Goal: Information Seeking & Learning: Compare options

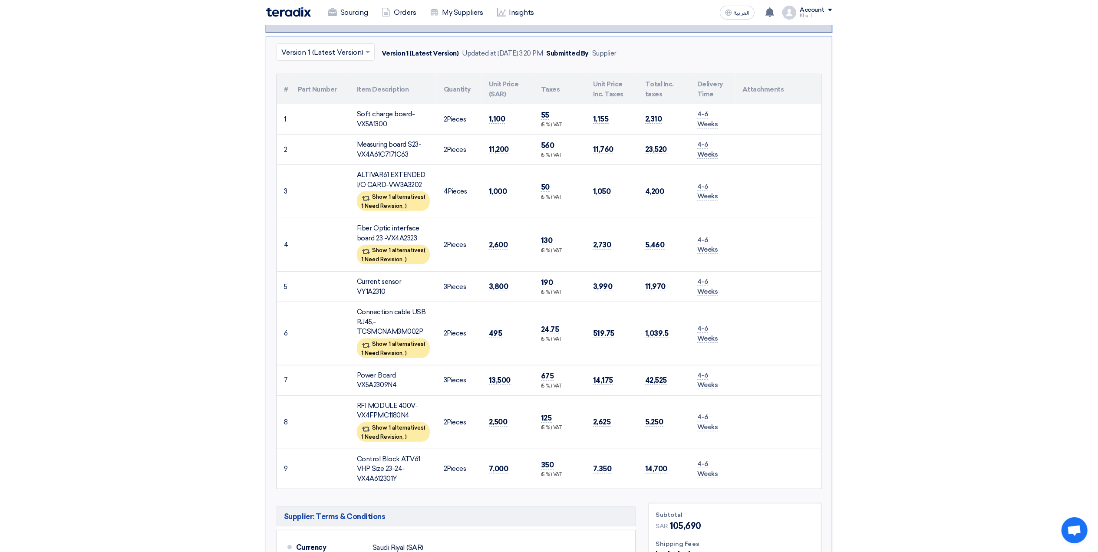
scroll to position [289, 0]
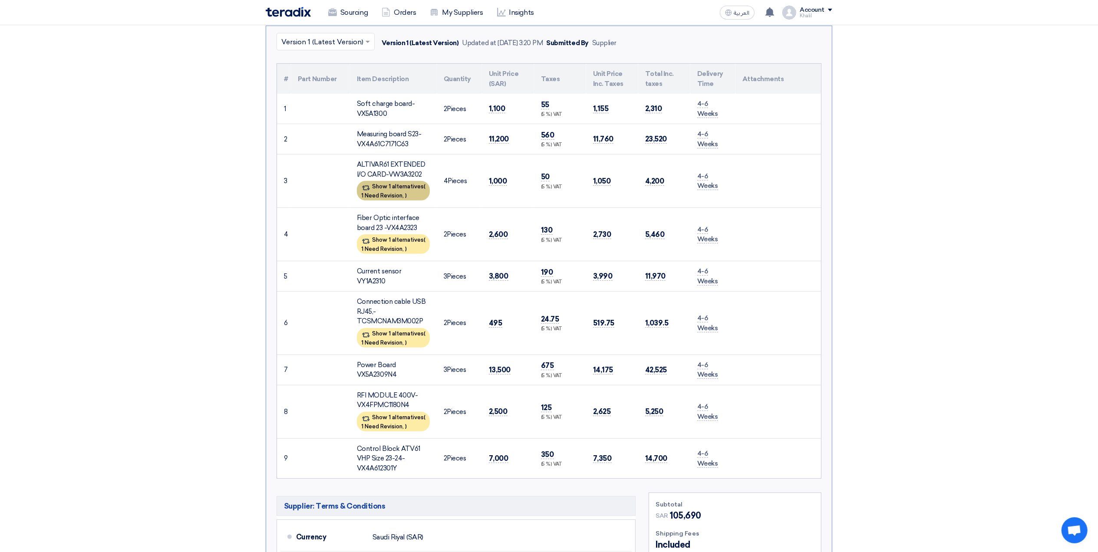
click at [395, 192] on span "1 Need Revision," at bounding box center [382, 195] width 43 height 7
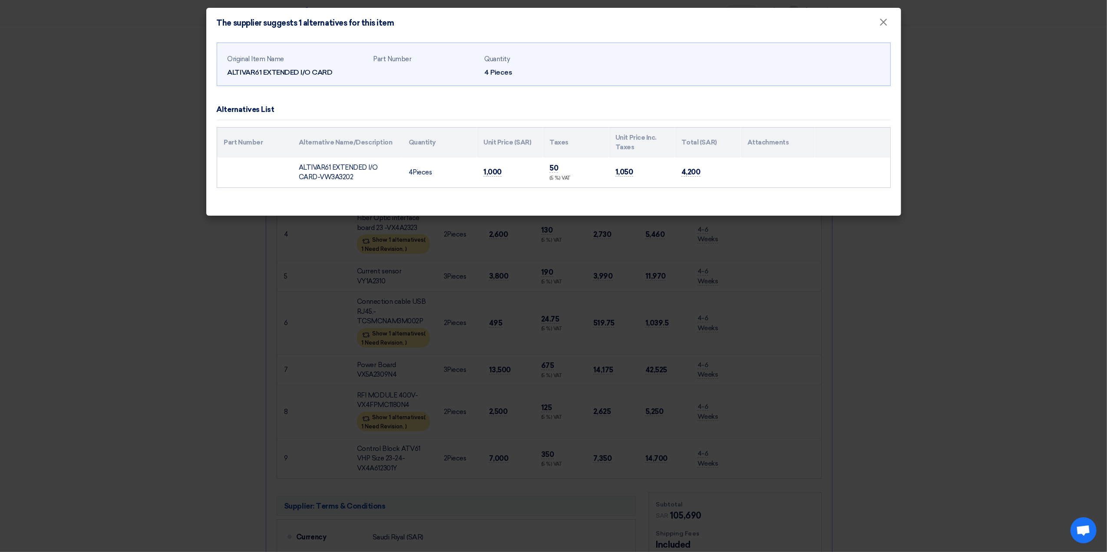
click at [922, 282] on modal-container "The supplier suggests 1 alternatives for this item × Original Item Name ALTIVAR…" at bounding box center [553, 276] width 1107 height 552
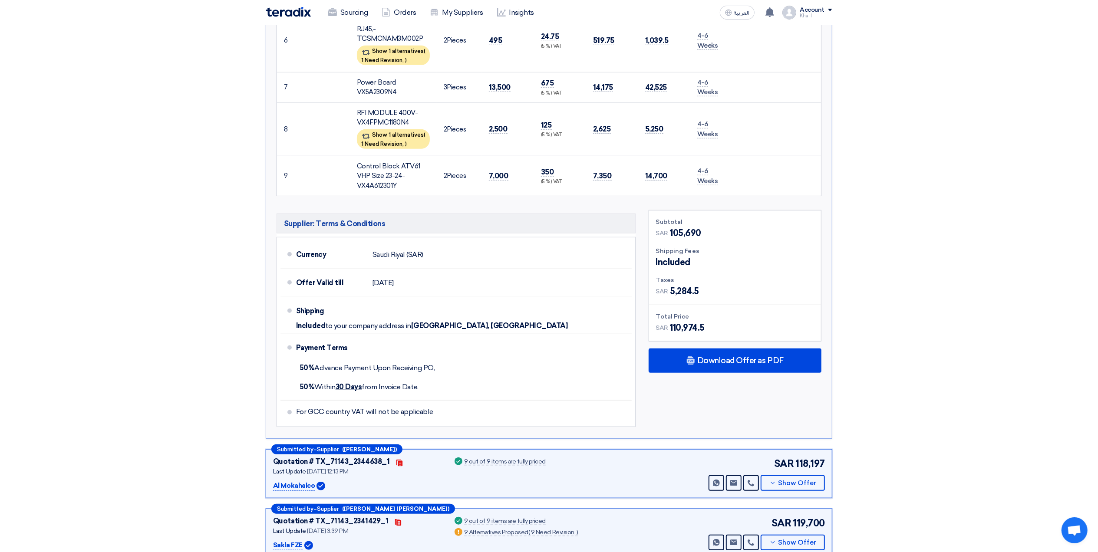
scroll to position [810, 0]
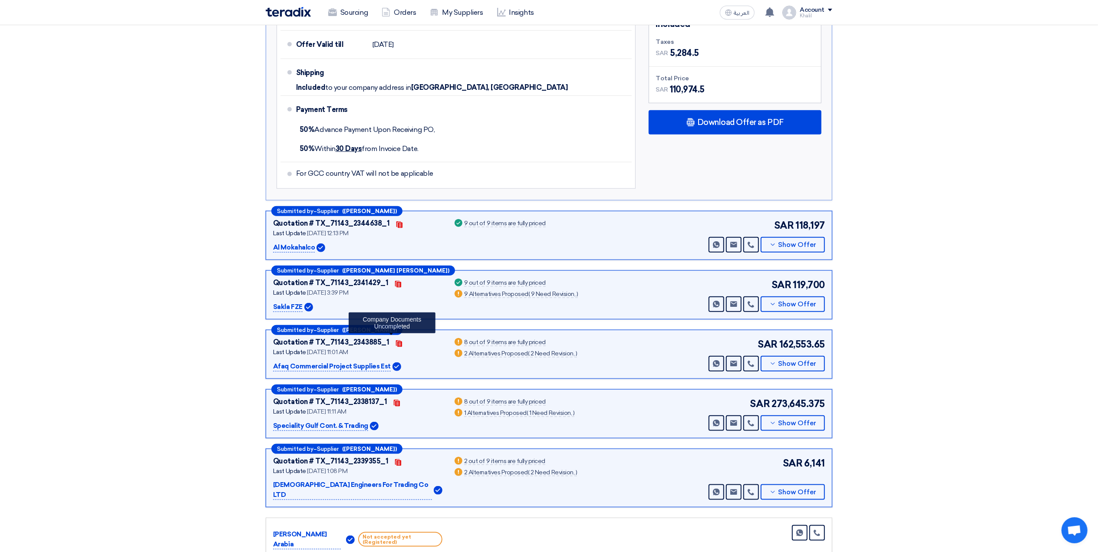
click at [395, 343] on use at bounding box center [398, 343] width 6 height 7
click at [778, 365] on button "Show Offer" at bounding box center [793, 364] width 64 height 16
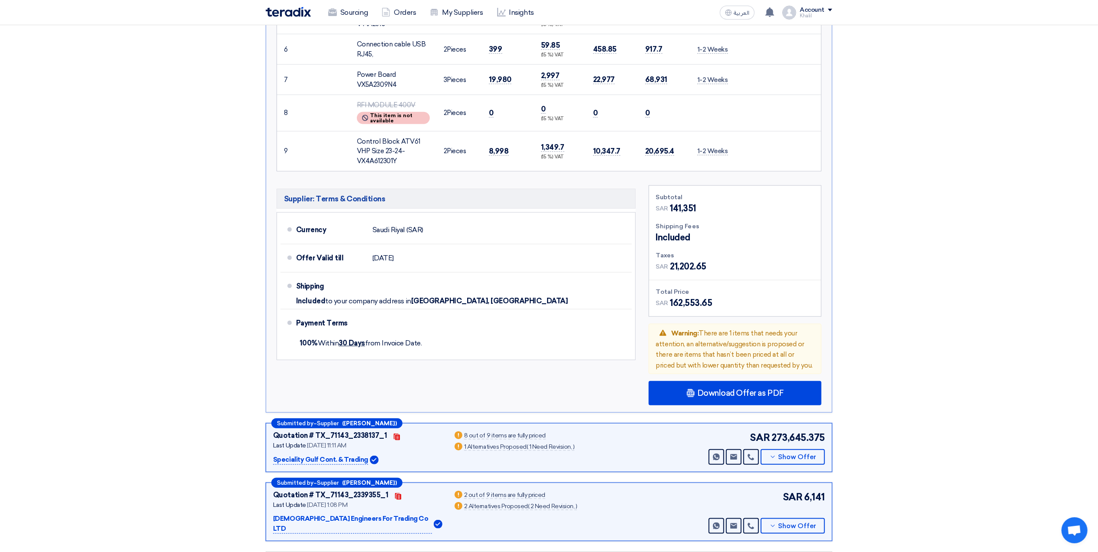
scroll to position [752, 0]
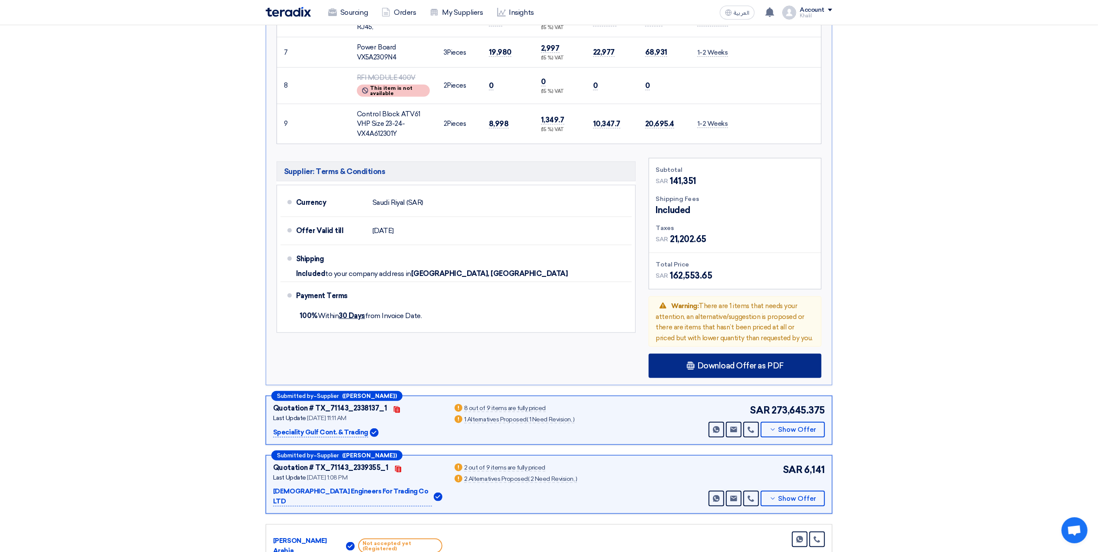
click at [730, 367] on span "Download Offer as PDF" at bounding box center [740, 366] width 86 height 8
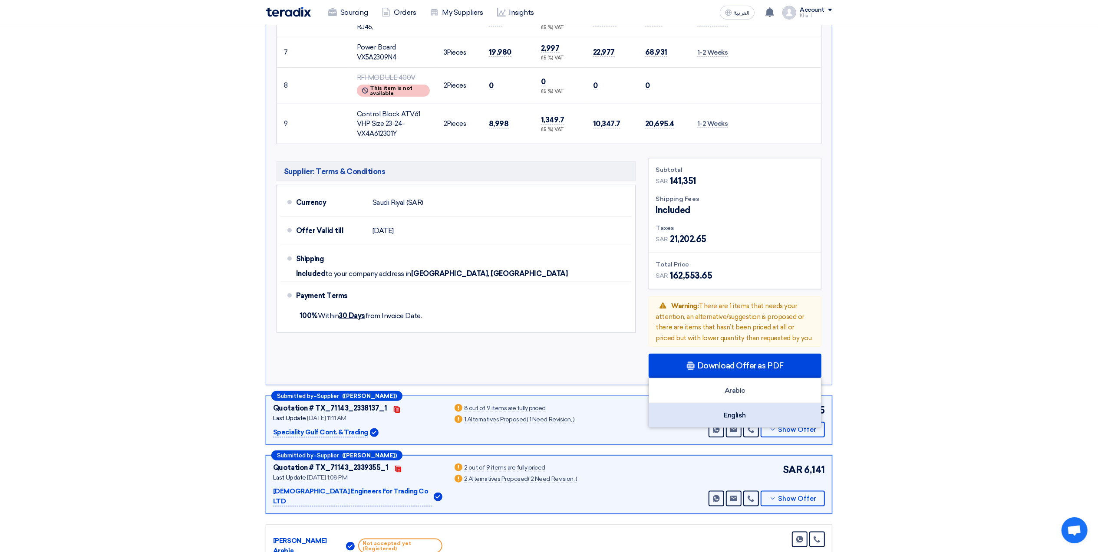
click at [743, 415] on div "English" at bounding box center [735, 415] width 172 height 24
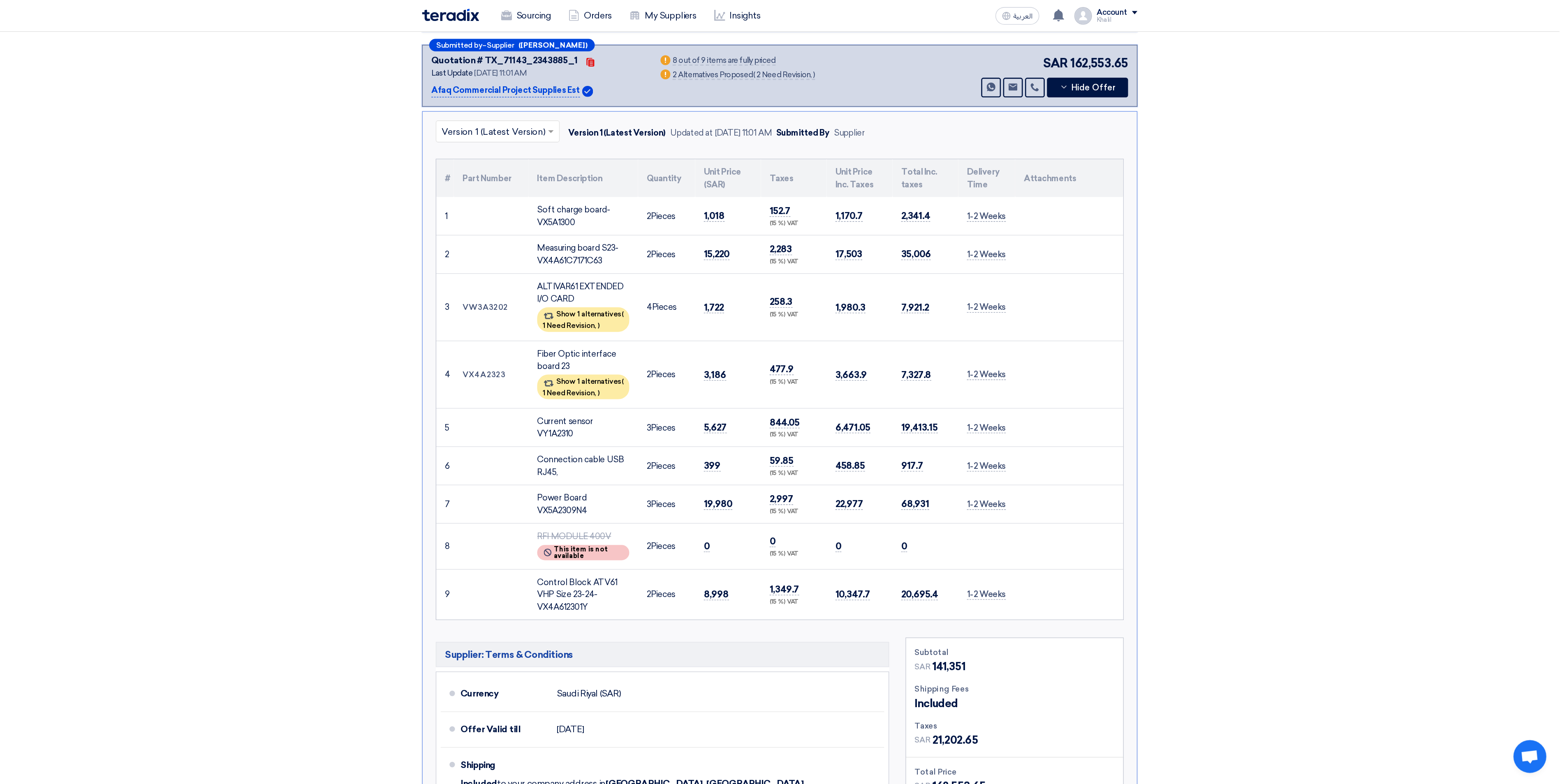
scroll to position [383, 0]
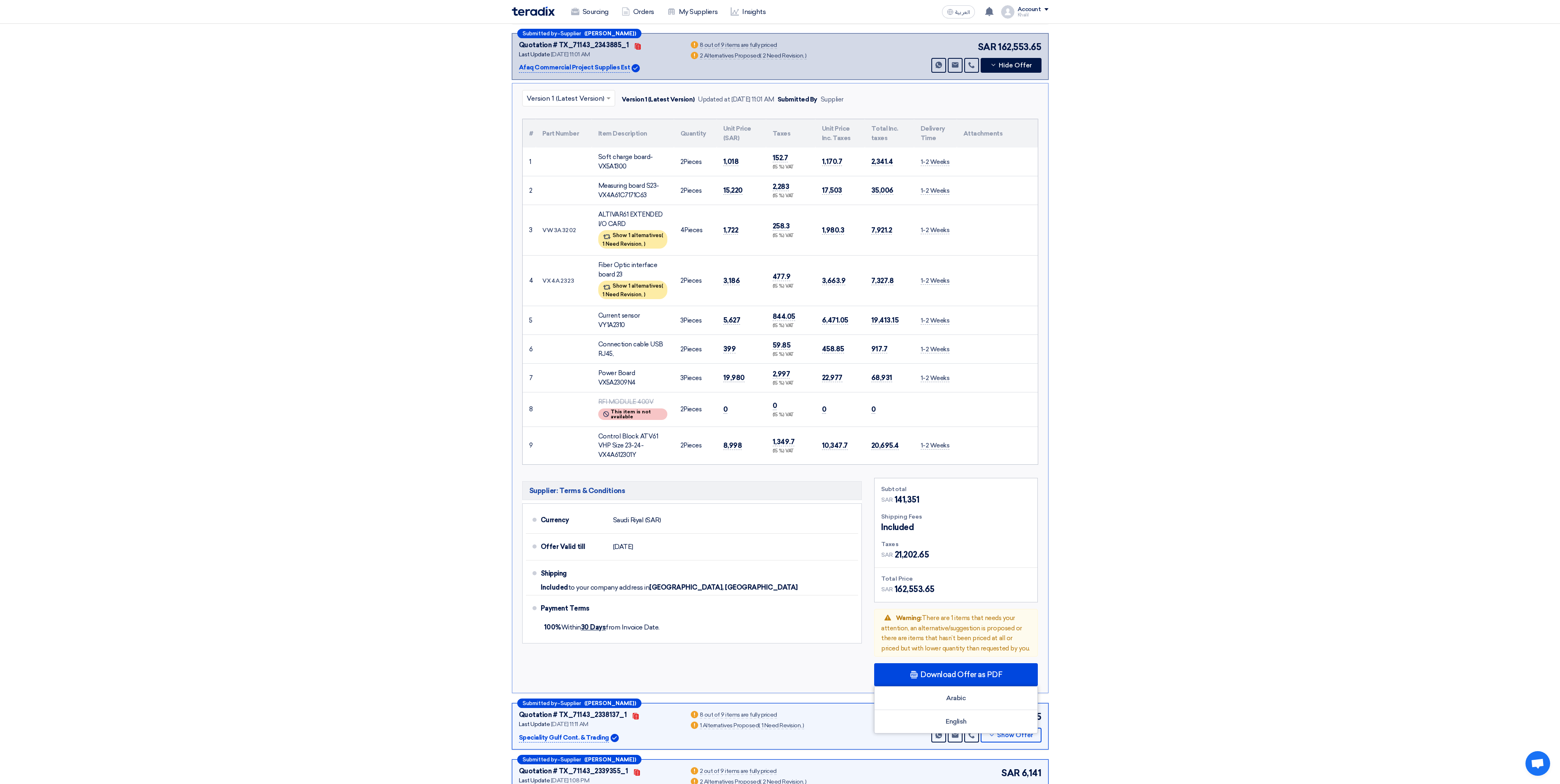
click at [1039, 347] on section "Received offers 23 Offers Excel Sheet Comparison Digital Offers Comparison Sort…" at bounding box center [780, 596] width 1560 height 1749
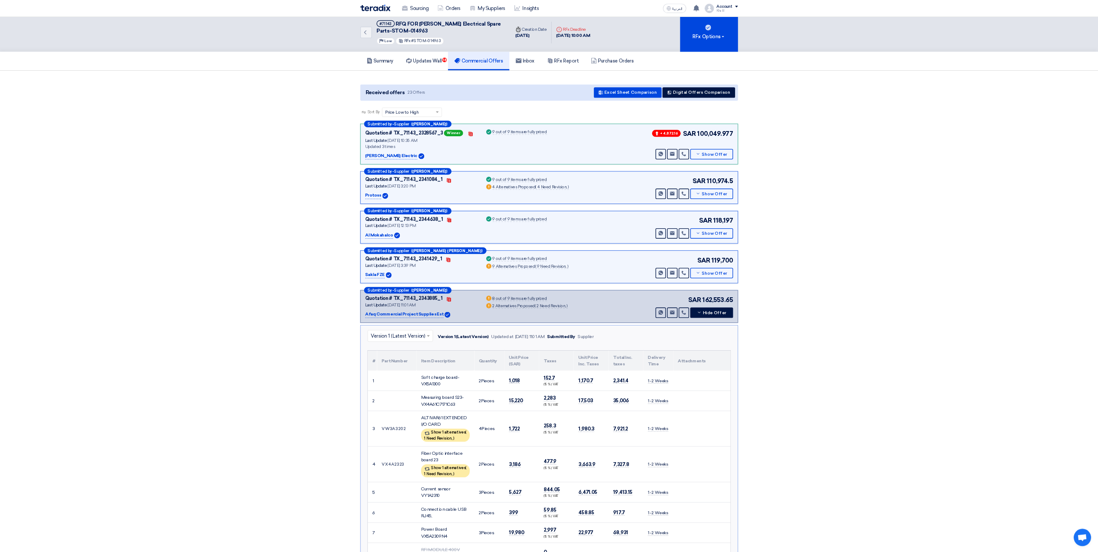
scroll to position [0, 0]
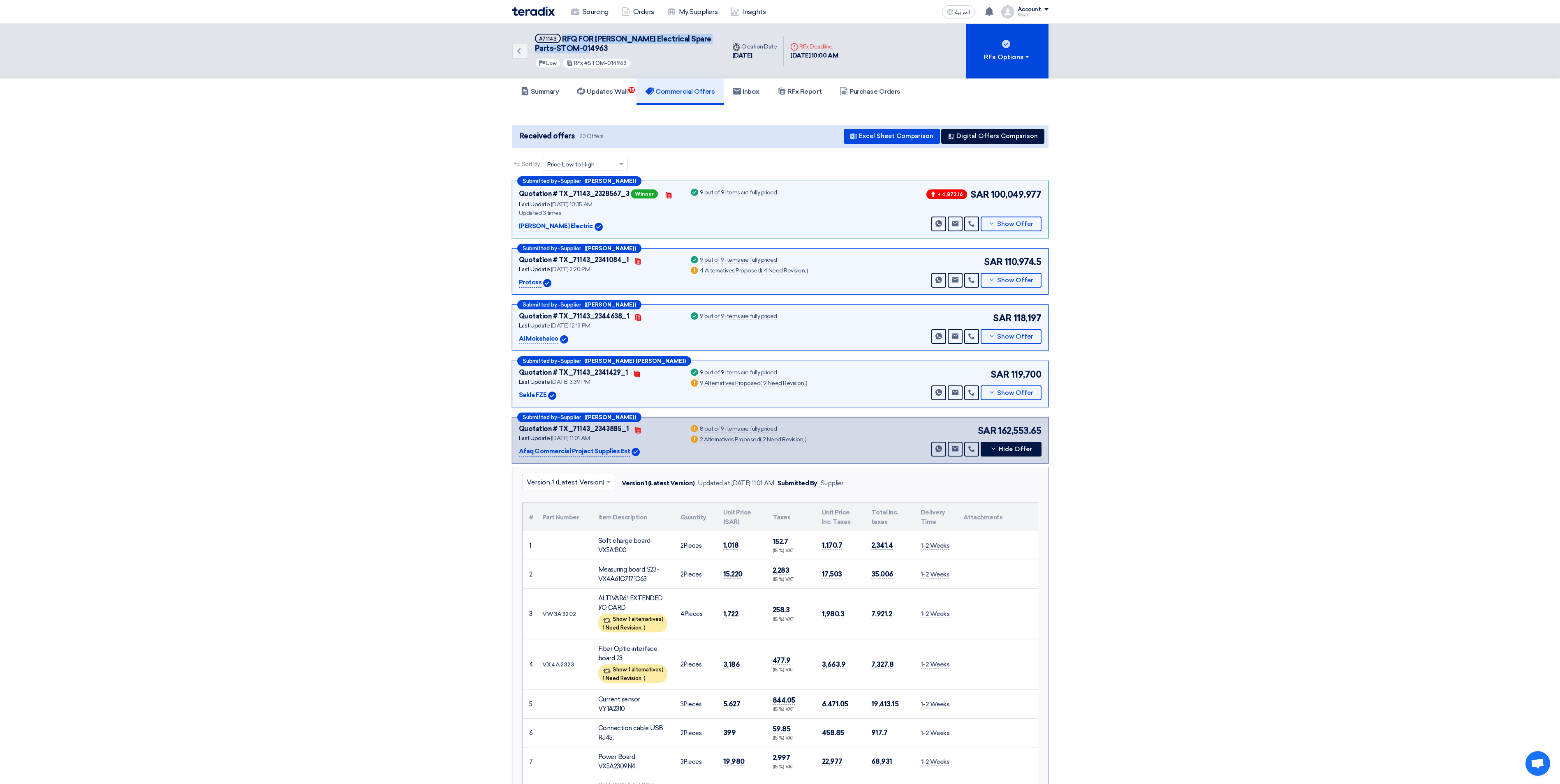
drag, startPoint x: 562, startPoint y: 34, endPoint x: 600, endPoint y: 52, distance: 42.0
click at [600, 52] on h5 "#71143 RFQ FOR [PERSON_NAME] Electrical Spare Parts-STOM-014963" at bounding box center [625, 44] width 181 height 20
copy span "RFQ FOR [PERSON_NAME] Electrical Spare Parts-STOM-014963"
click at [590, 50] on h5 "#71143 RFQ FOR [PERSON_NAME] Electrical Spare Parts-STOM-014963" at bounding box center [625, 44] width 181 height 20
drag, startPoint x: 588, startPoint y: 49, endPoint x: 528, endPoint y: 51, distance: 60.0
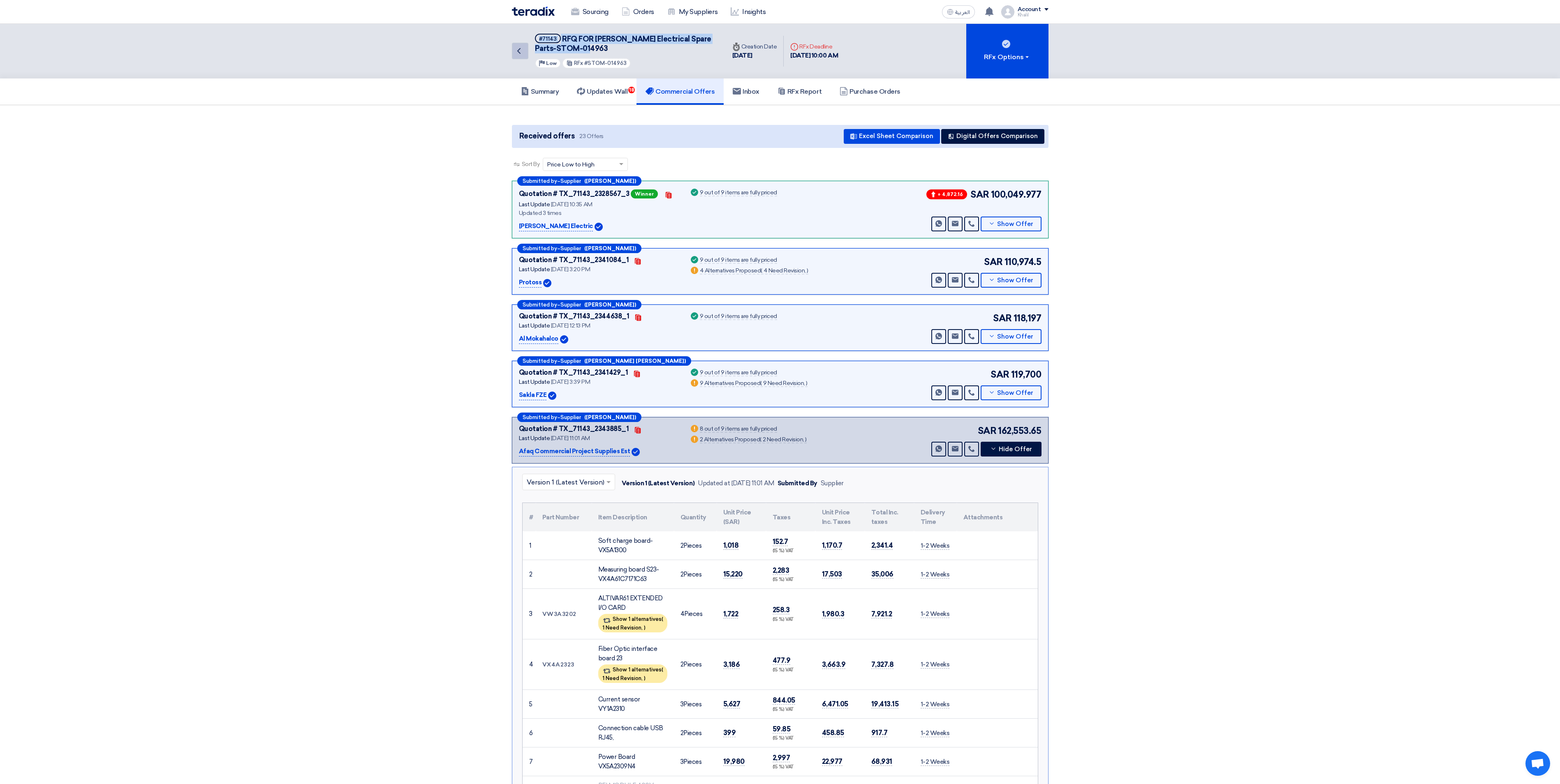
click at [528, 51] on div "Back #71143 RFQ FOR [PERSON_NAME] Electrical Spare Parts-STOM-014963 Priority L…" at bounding box center [619, 51] width 214 height 55
copy h5 "#71143 RFQ FOR [PERSON_NAME] Electrical Spare Parts-STOM-014963"
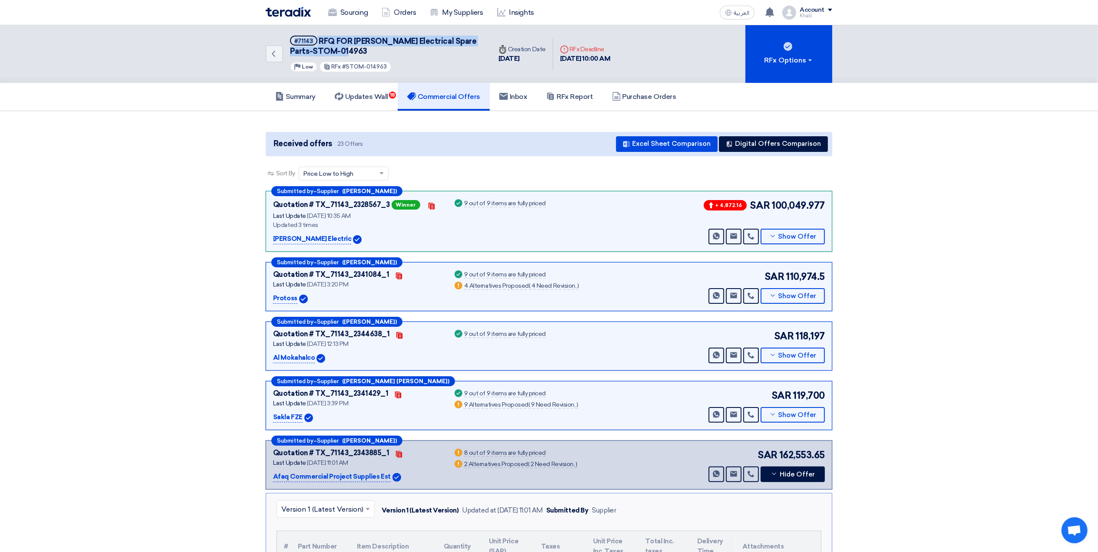
drag, startPoint x: 504, startPoint y: 287, endPoint x: 468, endPoint y: 287, distance: 36.0
click at [468, 287] on div "4 Alternatives Proposed ( 4 Need Revision, )" at bounding box center [521, 286] width 115 height 7
copy div "Alternatives"
click at [787, 297] on span "Show Offer" at bounding box center [797, 296] width 38 height 7
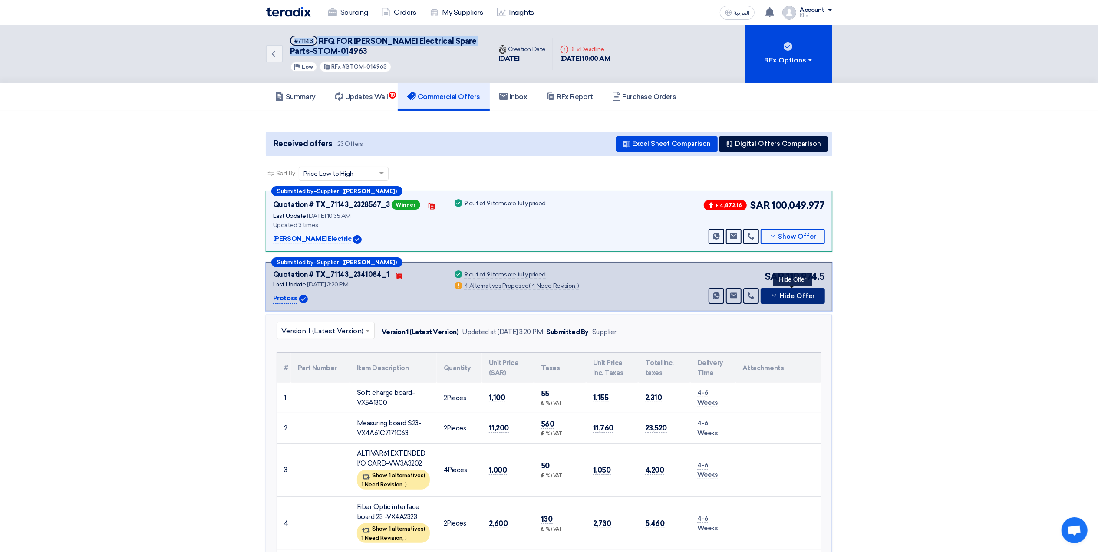
click at [787, 299] on span "Hide Offer" at bounding box center [797, 296] width 35 height 7
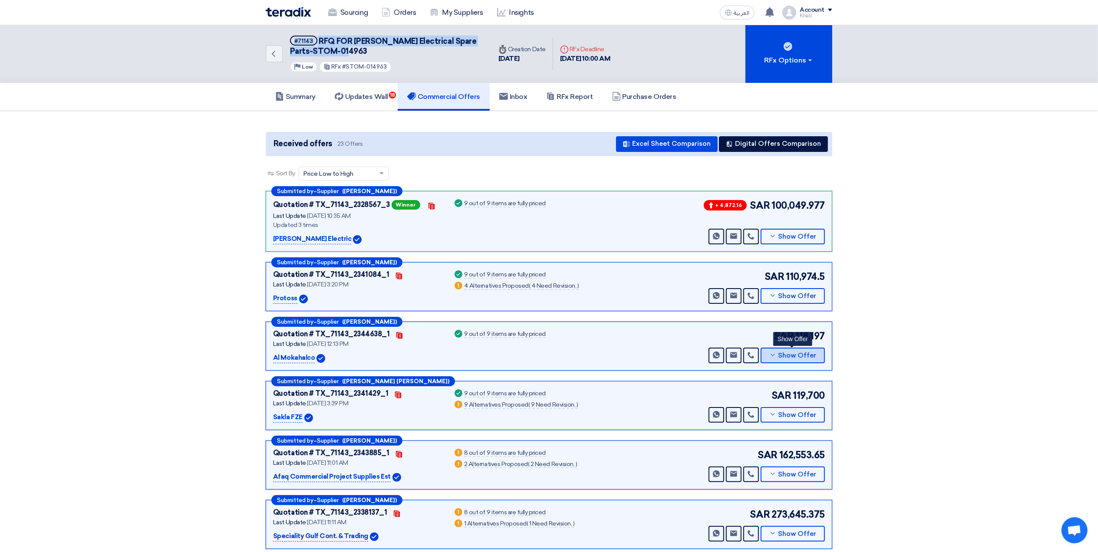
click at [773, 352] on icon at bounding box center [772, 355] width 7 height 7
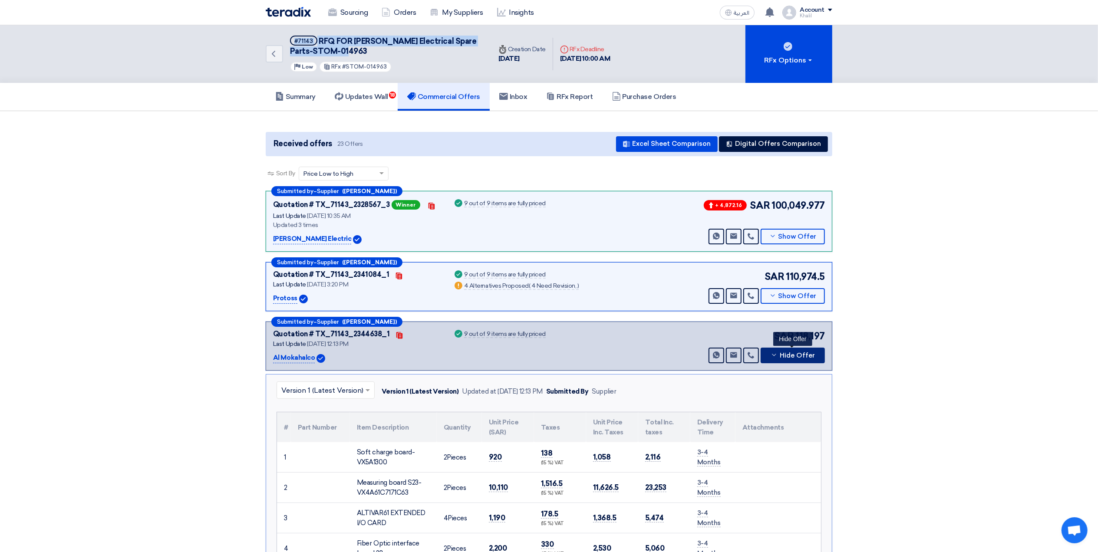
click at [773, 352] on icon at bounding box center [774, 355] width 7 height 7
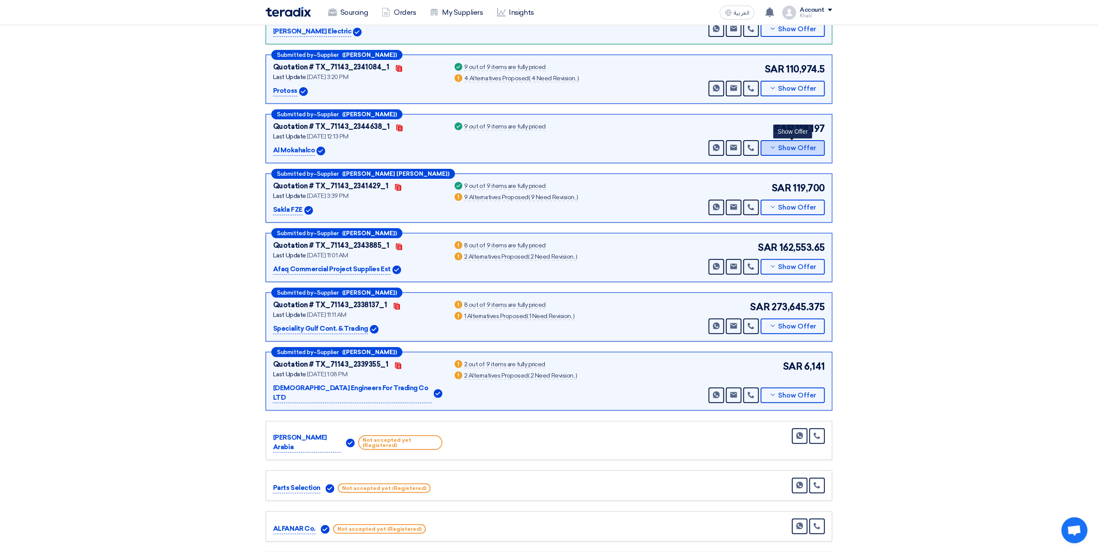
scroll to position [231, 0]
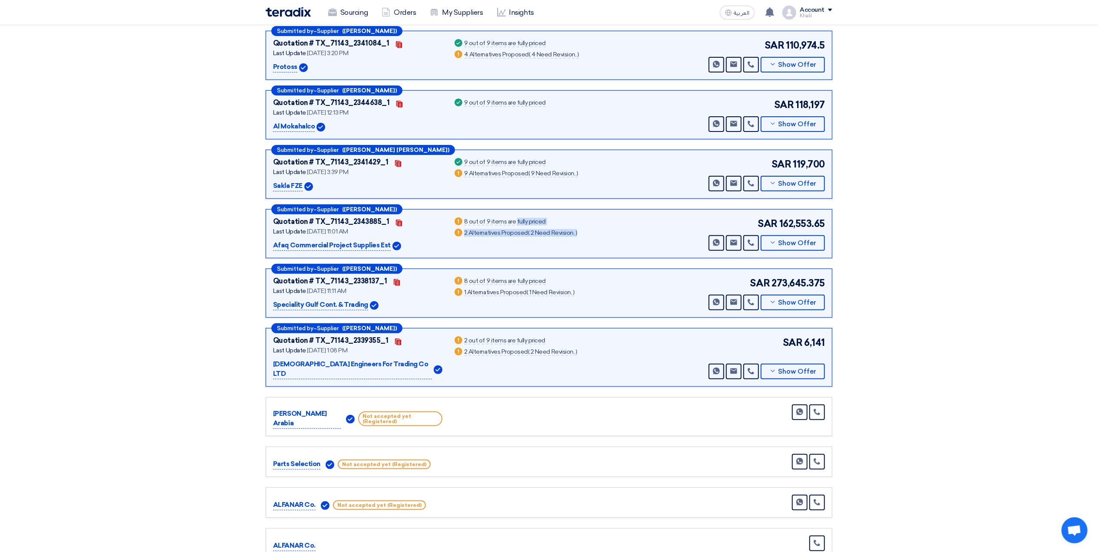
drag, startPoint x: 584, startPoint y: 233, endPoint x: 464, endPoint y: 219, distance: 120.6
click at [464, 219] on div "Quotation # TX_71143_2343885_1 Contacts Last Update [DATE] 11:01 AM Afaq Commer…" at bounding box center [549, 234] width 552 height 34
copy div "8 out of 9 items are fully priced Warn 2 Alternatives Proposed ( 2 Need Revisio…"
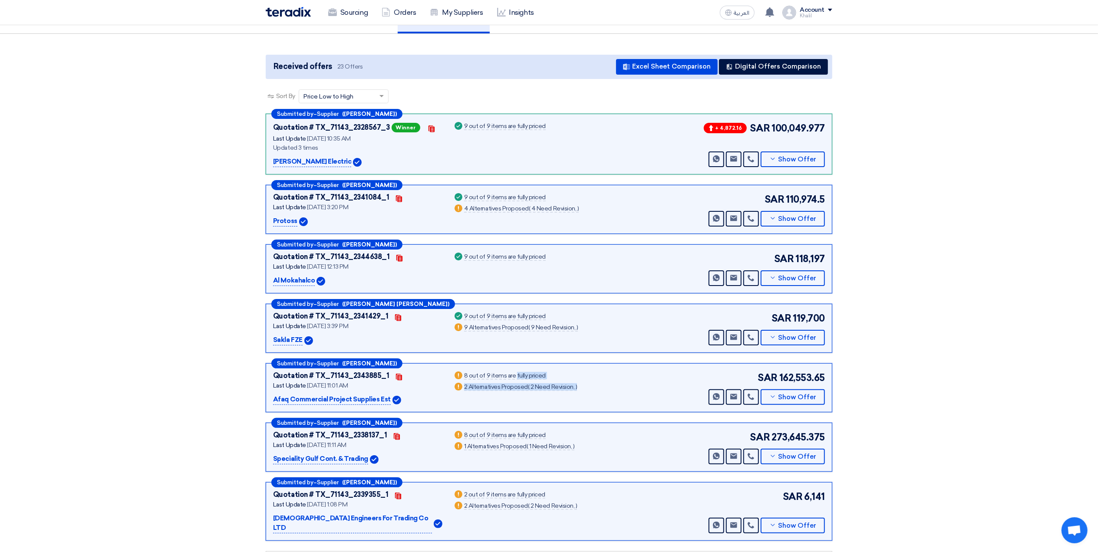
scroll to position [58, 0]
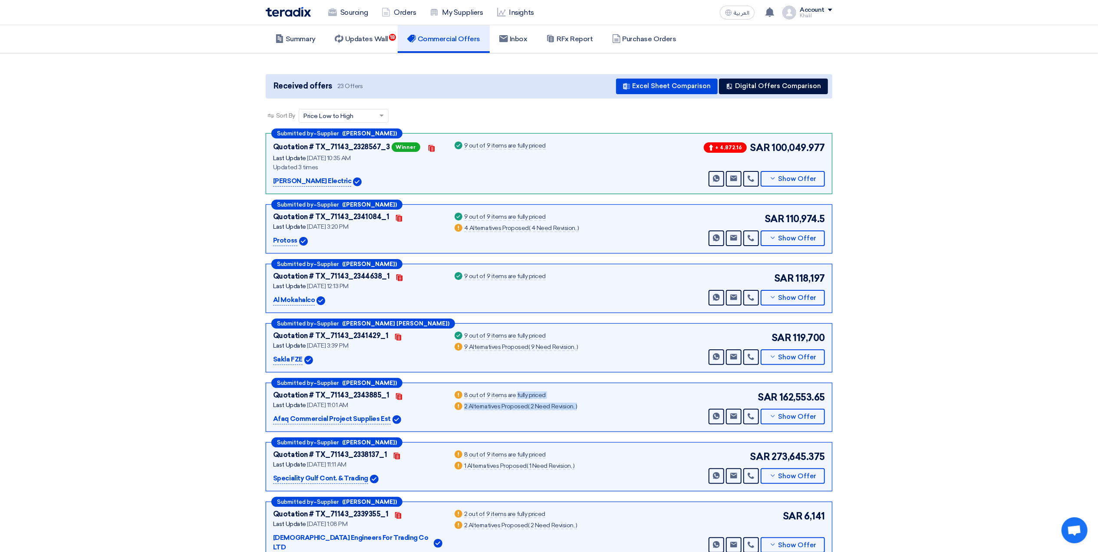
drag, startPoint x: 555, startPoint y: 146, endPoint x: 464, endPoint y: 145, distance: 91.2
click at [464, 145] on div "Quotation # TX_71143_2328567_3 Winner Contacts Last Update [DATE] 10:35 AM Upda…" at bounding box center [549, 164] width 552 height 46
copy div "9 out of 9 items are fully priced"
drag, startPoint x: 782, startPoint y: 396, endPoint x: 826, endPoint y: 396, distance: 43.8
click at [826, 396] on div "Submitted by – Supplier ([PERSON_NAME]) Quotation # TX_71143_2343885_1 Contacts…" at bounding box center [549, 407] width 567 height 49
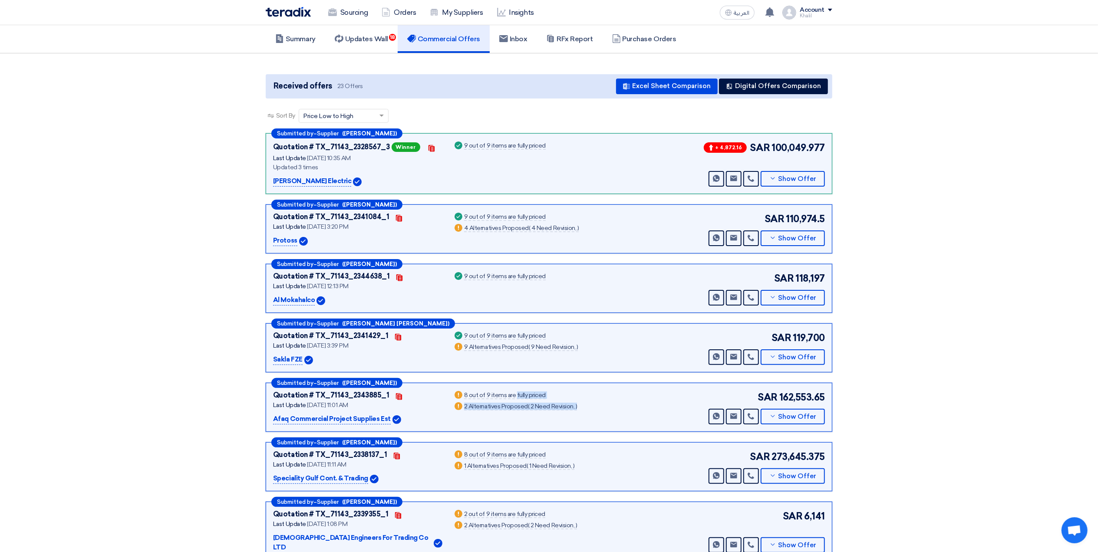
drag, startPoint x: 826, startPoint y: 396, endPoint x: 800, endPoint y: 395, distance: 26.1
click at [801, 395] on span "162,553.65" at bounding box center [802, 397] width 46 height 14
drag, startPoint x: 781, startPoint y: 395, endPoint x: 825, endPoint y: 395, distance: 43.4
click at [825, 395] on div "Submitted by – Supplier ([PERSON_NAME]) Quotation # TX_71143_2343885_1 Contacts…" at bounding box center [549, 407] width 567 height 49
copy span "162,553.65"
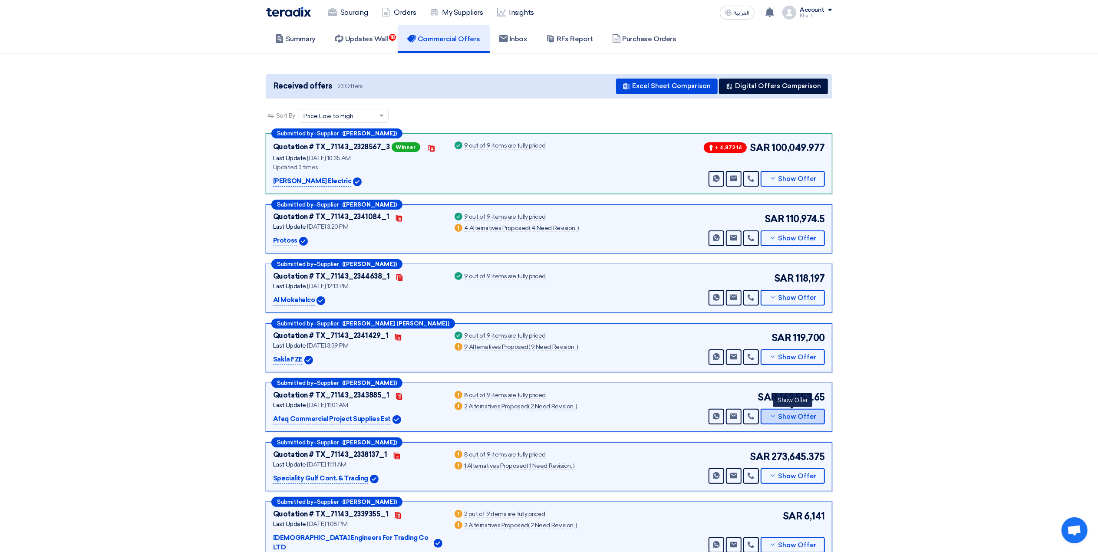
click at [773, 418] on icon at bounding box center [772, 416] width 7 height 7
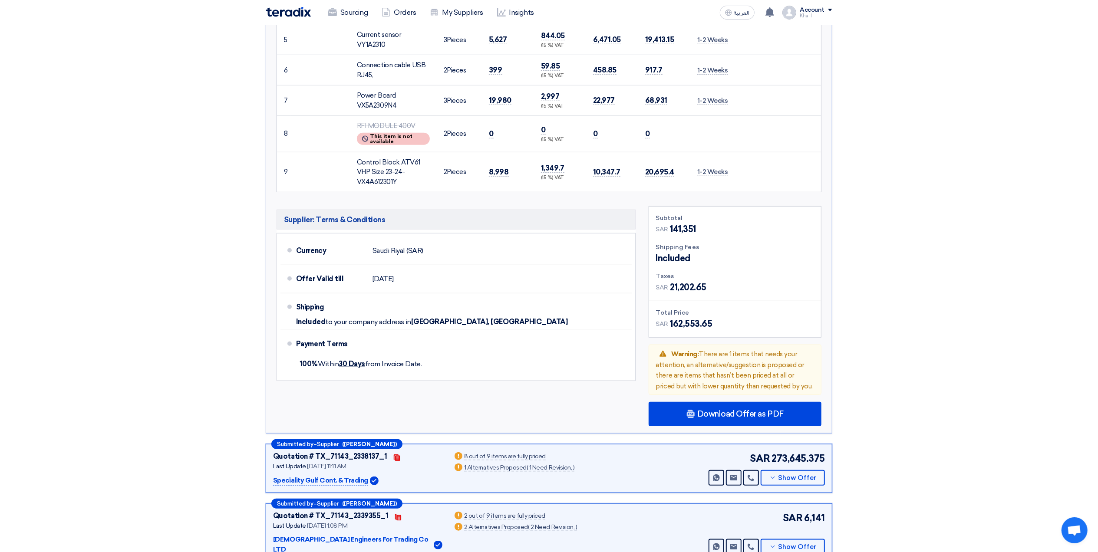
scroll to position [636, 0]
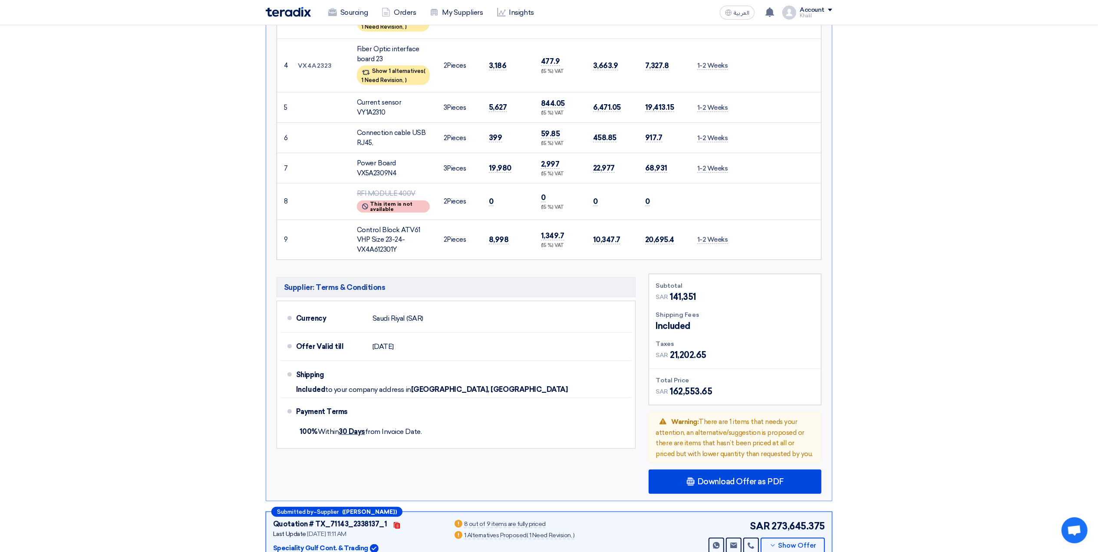
drag, startPoint x: 700, startPoint y: 295, endPoint x: 690, endPoint y: 294, distance: 10.5
click at [690, 294] on div "SAR 141,351" at bounding box center [735, 296] width 158 height 13
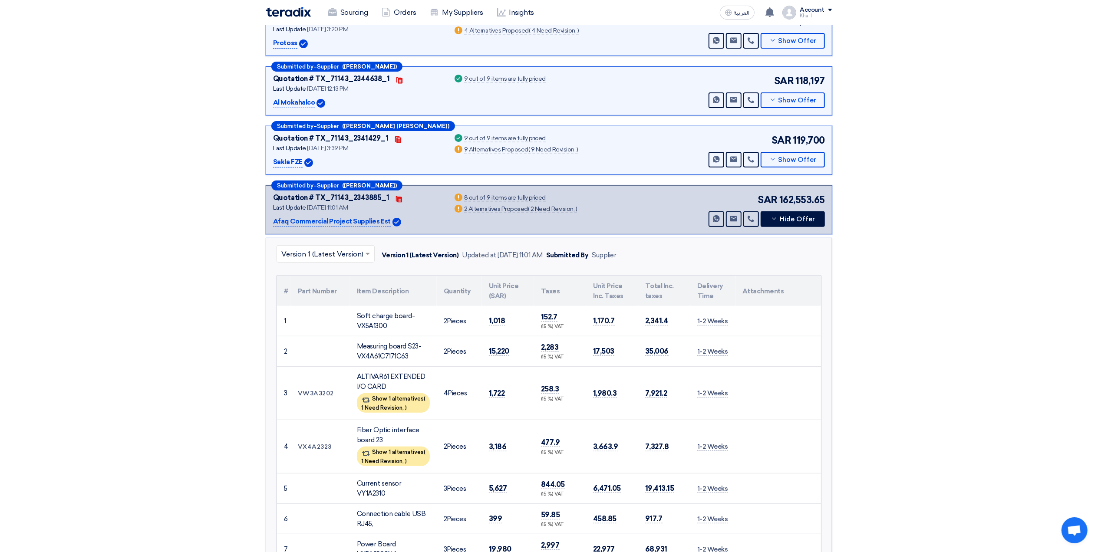
scroll to position [115, 0]
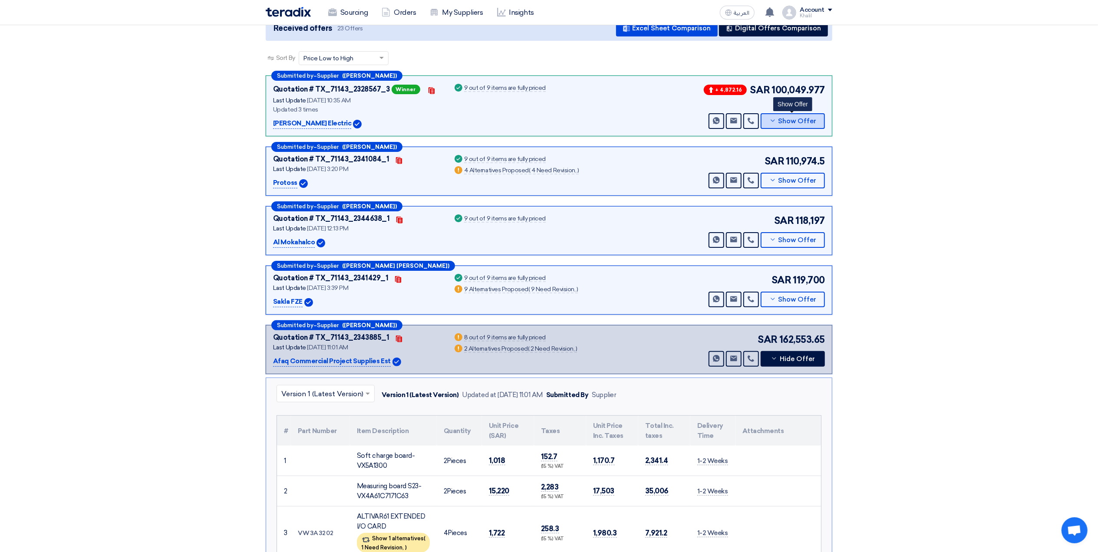
click at [773, 122] on icon at bounding box center [772, 120] width 7 height 7
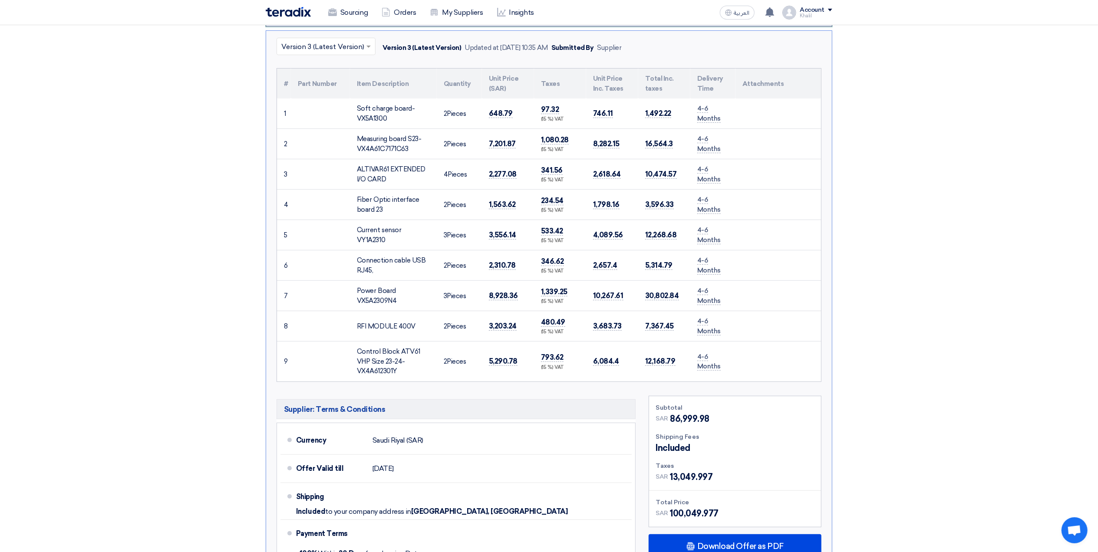
scroll to position [463, 0]
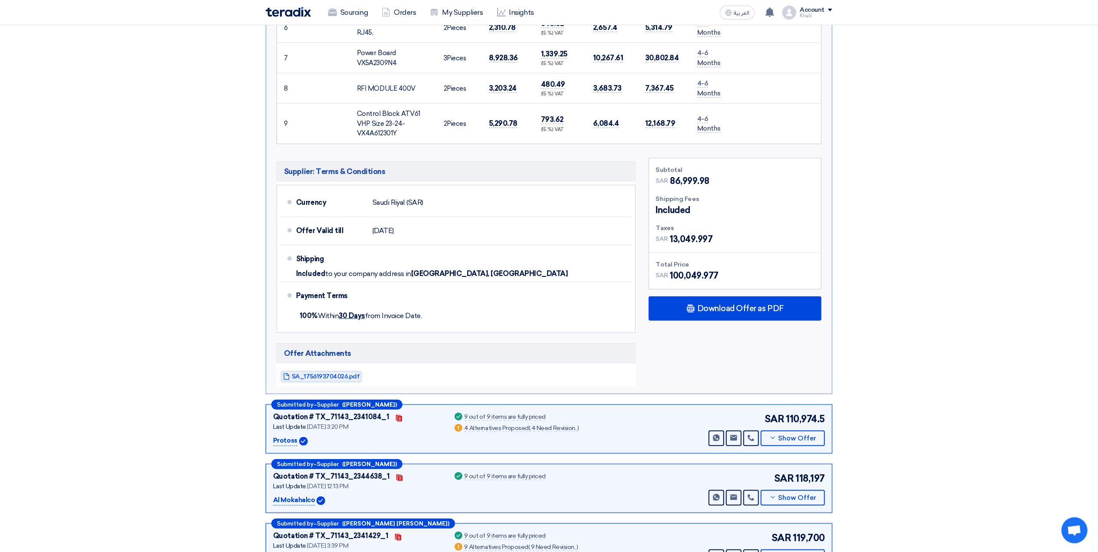
drag, startPoint x: 727, startPoint y: 183, endPoint x: 667, endPoint y: 180, distance: 60.0
click at [667, 180] on div "SAR 86,999.98" at bounding box center [735, 181] width 158 height 13
copy div "86,999.98"
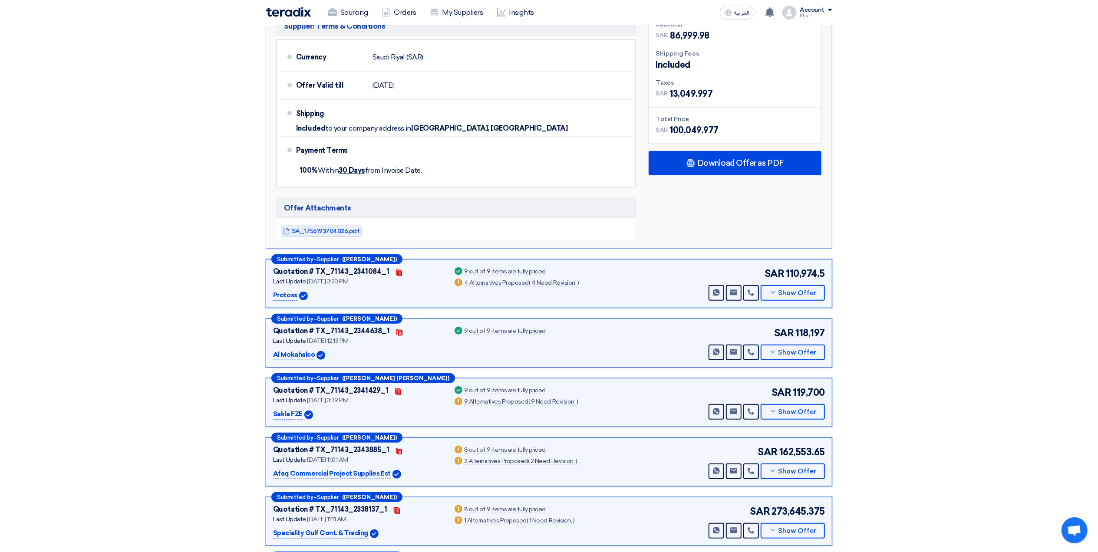
scroll to position [636, 0]
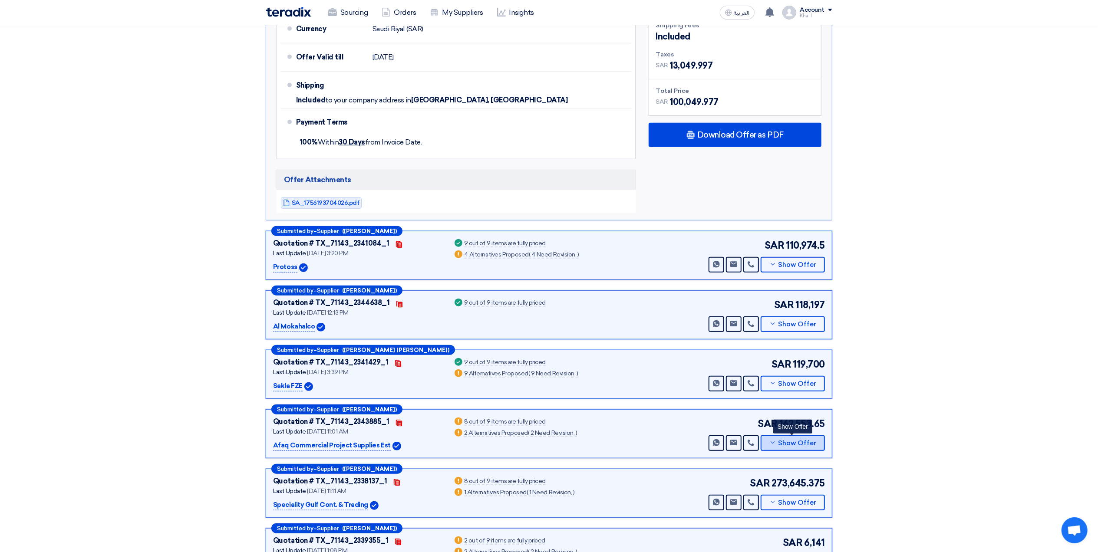
click at [770, 446] on icon at bounding box center [772, 442] width 7 height 7
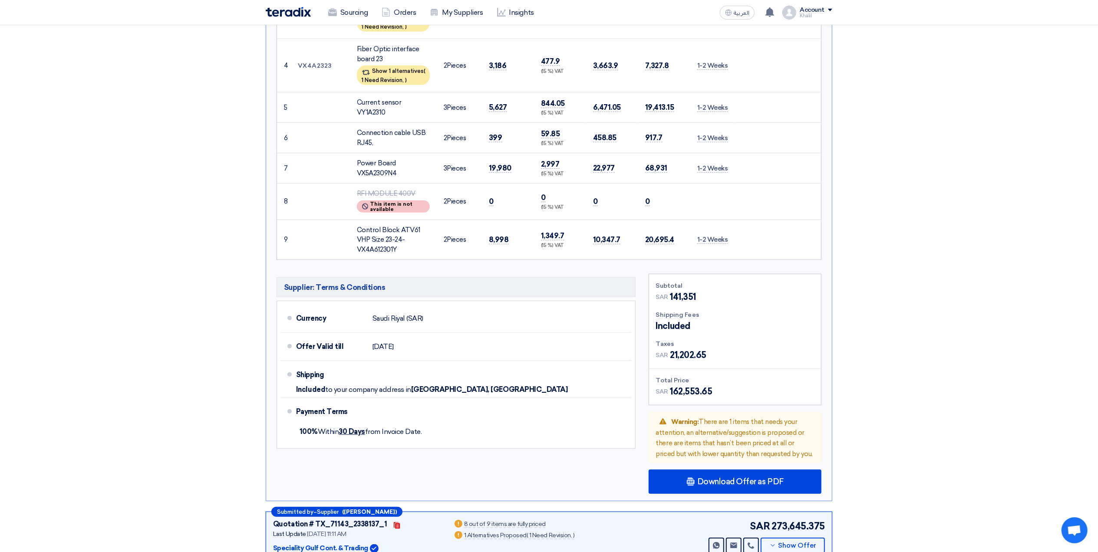
drag, startPoint x: 691, startPoint y: 297, endPoint x: 670, endPoint y: 297, distance: 20.8
click at [670, 297] on div "SAR 141,351" at bounding box center [735, 296] width 158 height 13
copy span "141,351"
